Goal: Understand process/instructions

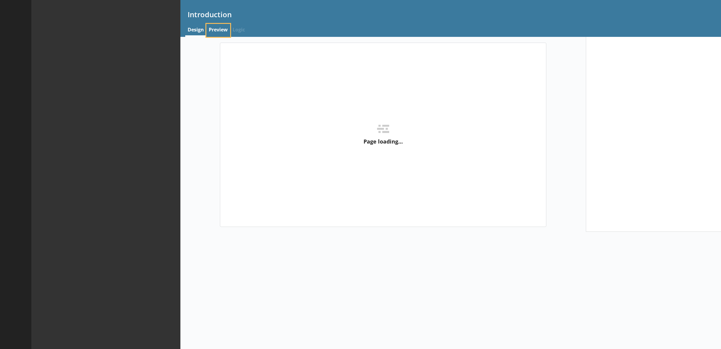
click at [213, 33] on link "Preview" at bounding box center [218, 30] width 24 height 13
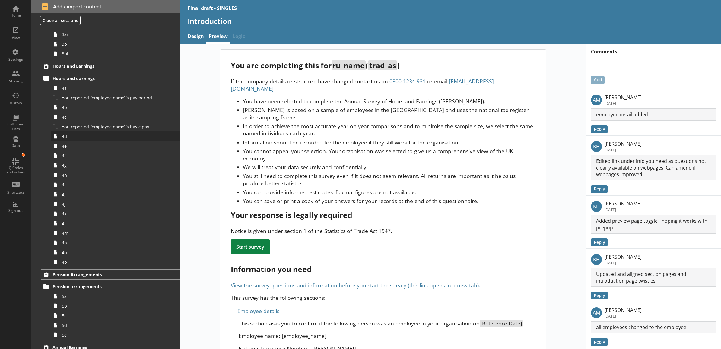
scroll to position [189, 0]
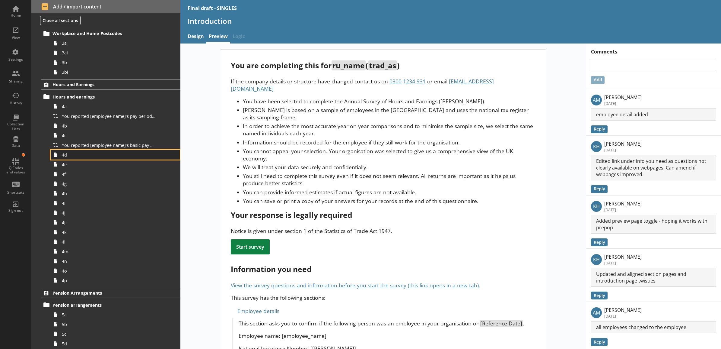
click at [89, 152] on span "4d" at bounding box center [109, 155] width 94 height 6
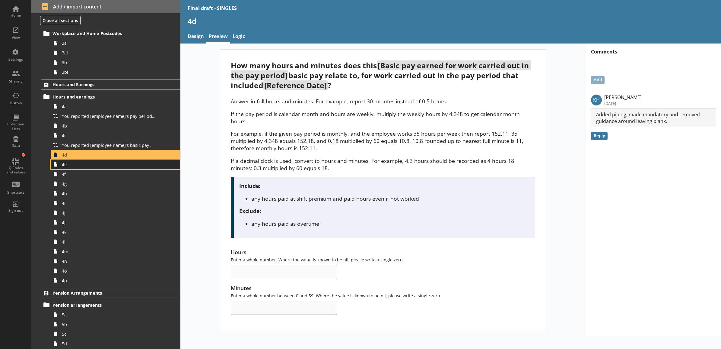
click at [90, 162] on span "4e" at bounding box center [109, 164] width 94 height 6
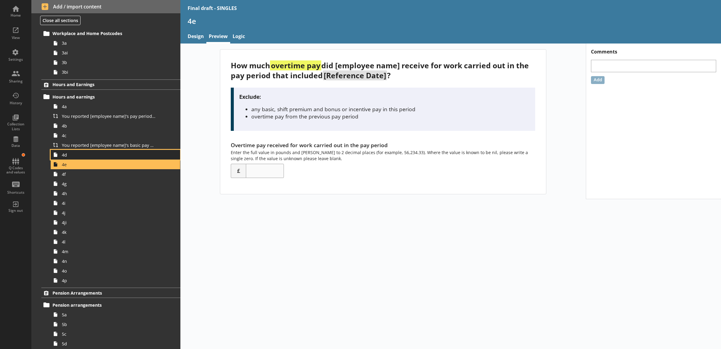
click at [91, 154] on span "4d" at bounding box center [109, 155] width 94 height 6
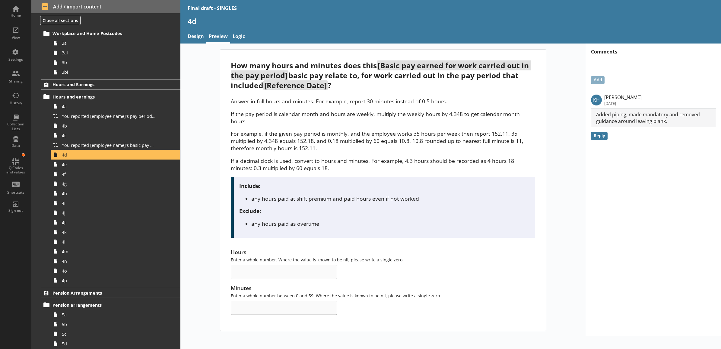
click at [202, 161] on div "How many hours and minutes does this [Basic pay earned for work carried out in …" at bounding box center [383, 190] width 406 height 282
drag, startPoint x: 222, startPoint y: 234, endPoint x: 397, endPoint y: 304, distance: 188.8
click at [397, 304] on div "How many hours and minutes does this [Basic pay earned for work carried out in …" at bounding box center [383, 189] width 326 height 281
drag, startPoint x: 397, startPoint y: 304, endPoint x: 394, endPoint y: 314, distance: 10.8
click at [394, 314] on div "How many hours and minutes does this [Basic pay earned for work carried out in …" at bounding box center [383, 189] width 326 height 281
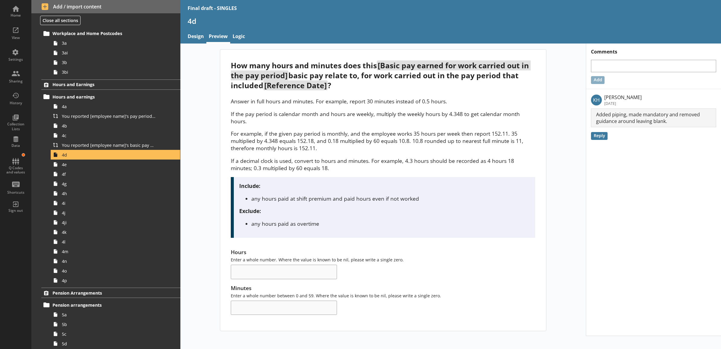
click at [388, 275] on div "Hours Enter a whole number. Where the value is known to be nil, please write a …" at bounding box center [383, 281] width 304 height 66
drag, startPoint x: 227, startPoint y: 244, endPoint x: 441, endPoint y: 303, distance: 222.5
click at [441, 303] on div "How many hours and minutes does this [Basic pay earned for work carried out in …" at bounding box center [383, 189] width 326 height 281
click at [441, 303] on div "Minutes Enter a whole number between 0 and 59. Where the value is known to be n…" at bounding box center [383, 299] width 304 height 30
click at [19, 34] on div "View" at bounding box center [15, 32] width 21 height 21
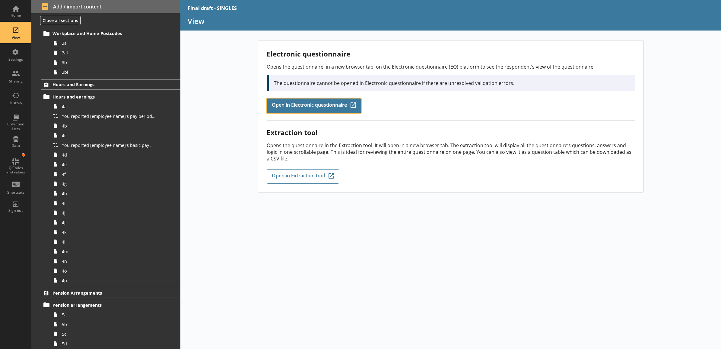
click at [315, 109] on link "Open in Electronic questionnaire Q-Codes_Icon Created with Sketch." at bounding box center [314, 105] width 94 height 14
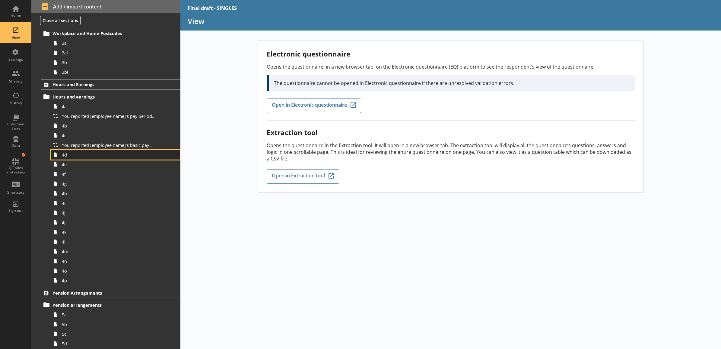
click at [82, 155] on span "4d" at bounding box center [109, 155] width 94 height 6
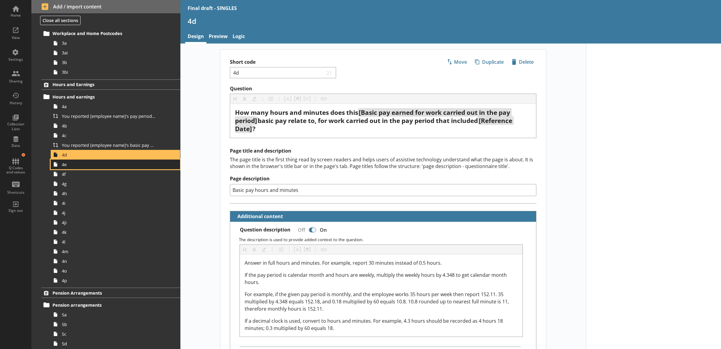
click at [81, 164] on span "4e" at bounding box center [109, 164] width 94 height 6
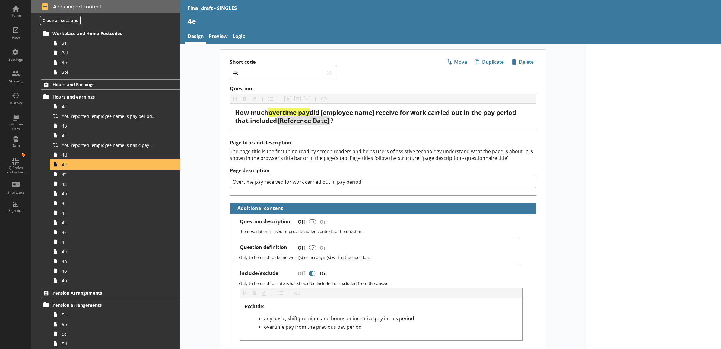
type textarea "x"
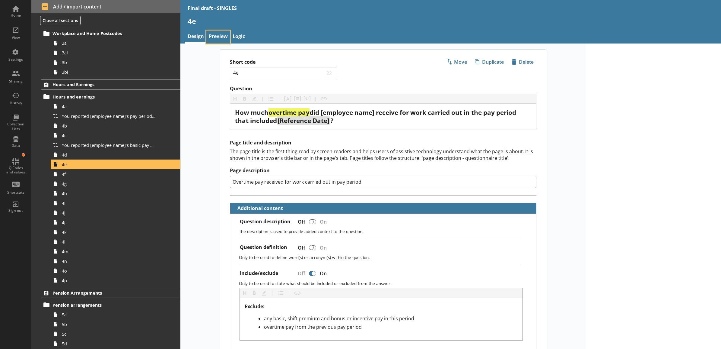
click at [212, 38] on link "Preview" at bounding box center [218, 36] width 24 height 13
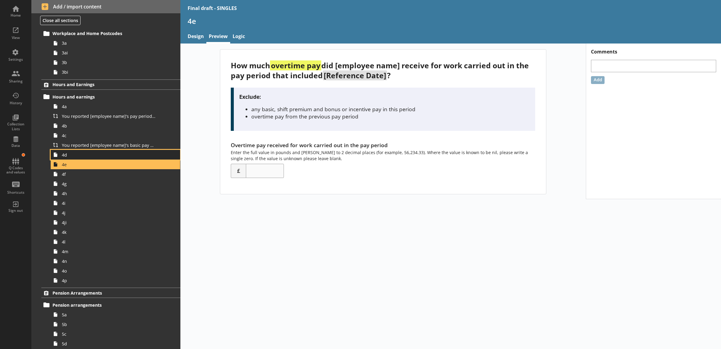
click at [113, 158] on link "4d" at bounding box center [115, 155] width 129 height 10
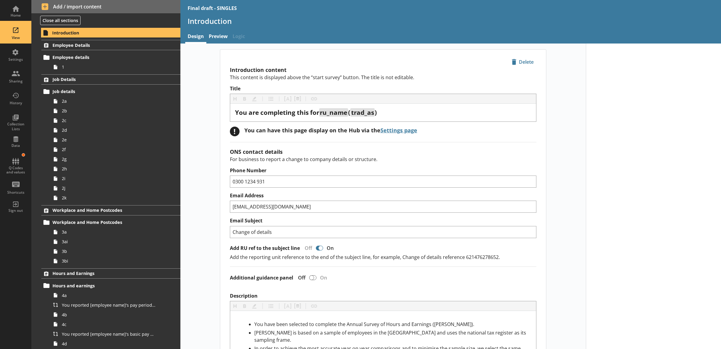
click at [19, 35] on div "View" at bounding box center [15, 37] width 21 height 5
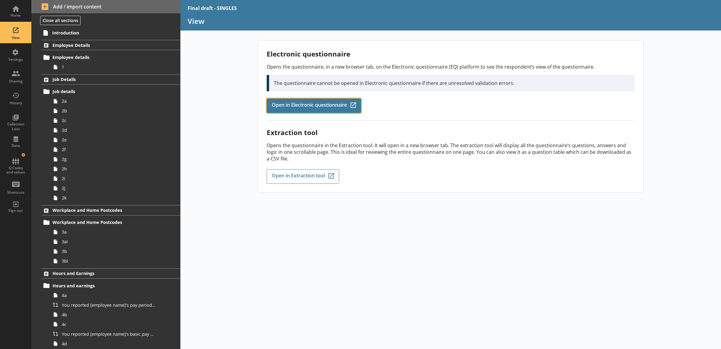
click at [287, 104] on span "Open in Electronic questionnaire" at bounding box center [309, 105] width 75 height 7
click at [379, 212] on div "Electronic questionnaire Opens the questionnaire, in a new browser tab, on the …" at bounding box center [450, 194] width 541 height 308
